Goal: Check status: Check status

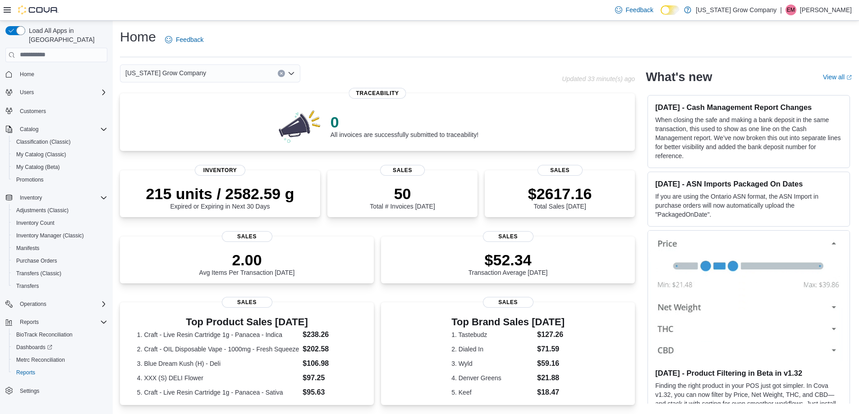
click at [352, 57] on hr at bounding box center [485, 57] width 731 height 0
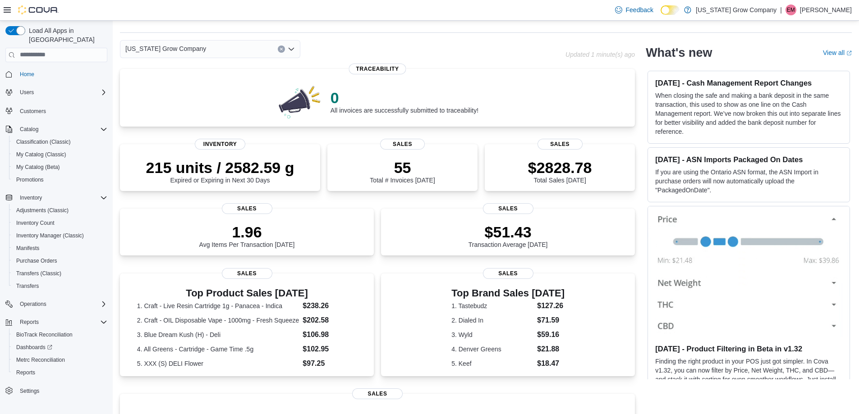
scroll to position [45, 0]
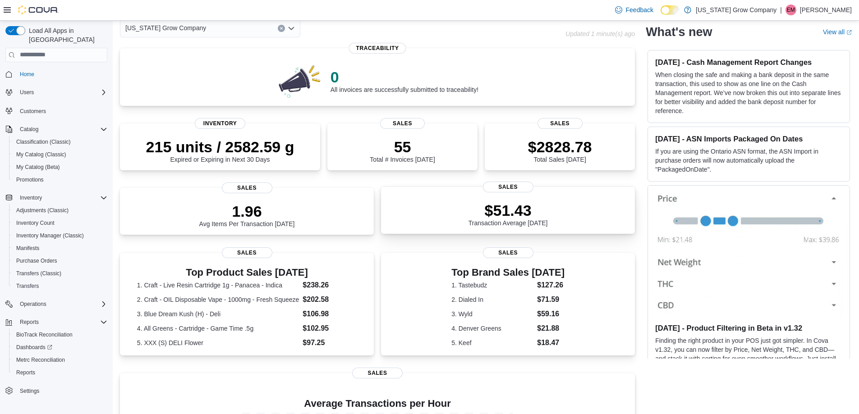
click at [473, 220] on div "$51.43 Transaction Average [DATE]" at bounding box center [507, 213] width 79 height 25
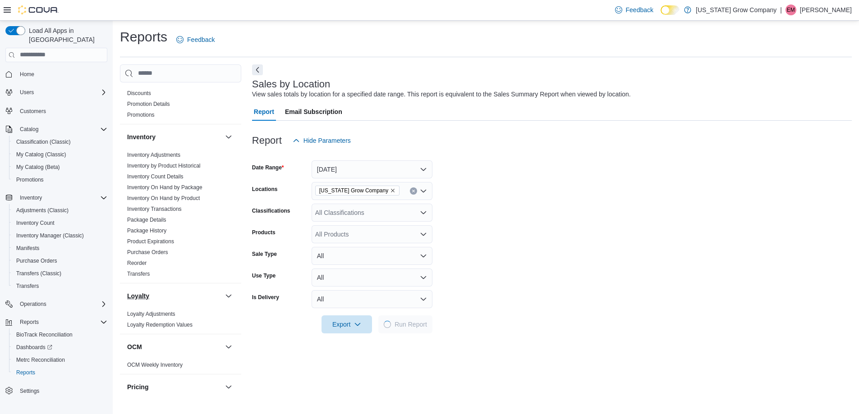
scroll to position [406, 0]
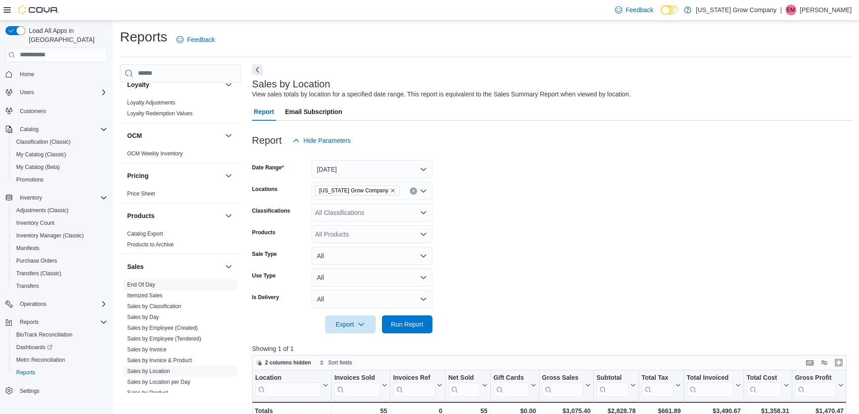
click at [137, 287] on link "End Of Day" at bounding box center [141, 285] width 28 height 6
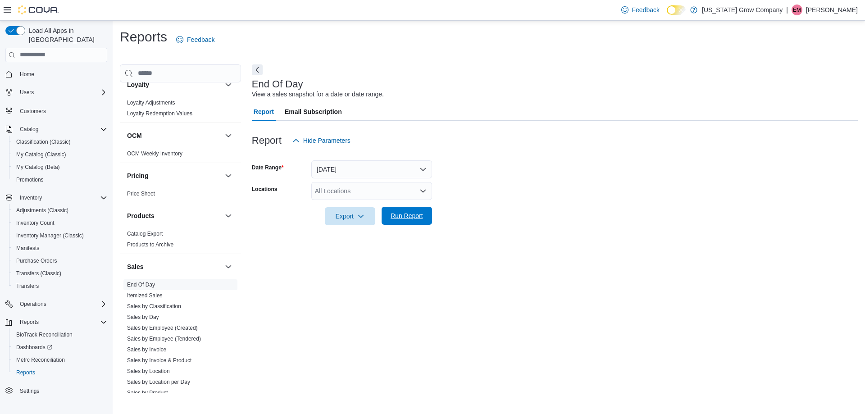
click at [415, 213] on span "Run Report" at bounding box center [407, 215] width 32 height 9
